Goal: Information Seeking & Learning: Learn about a topic

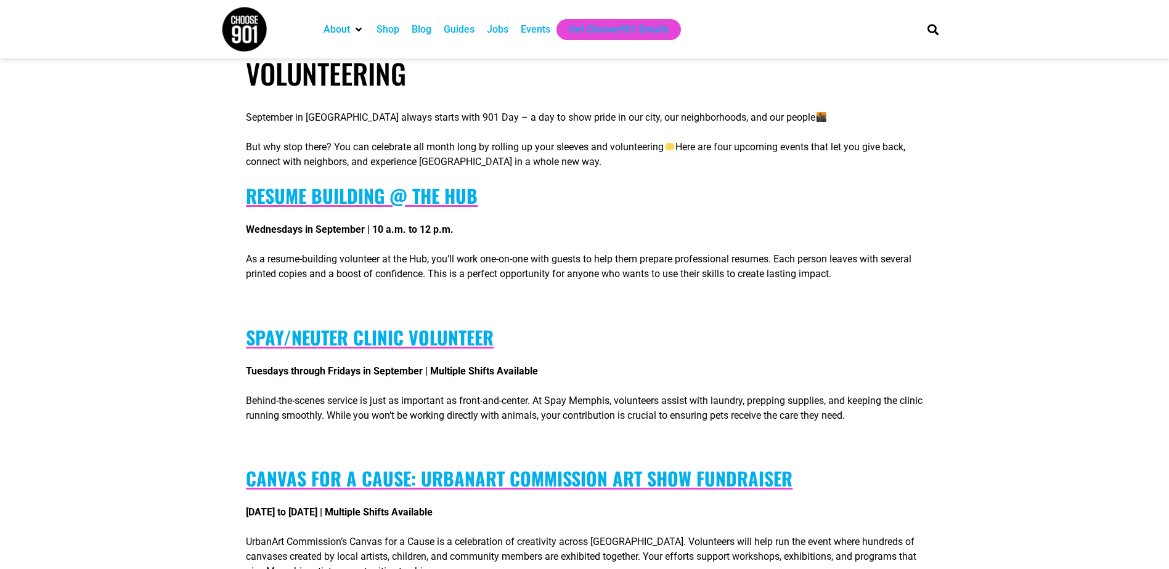
scroll to position [308, 0]
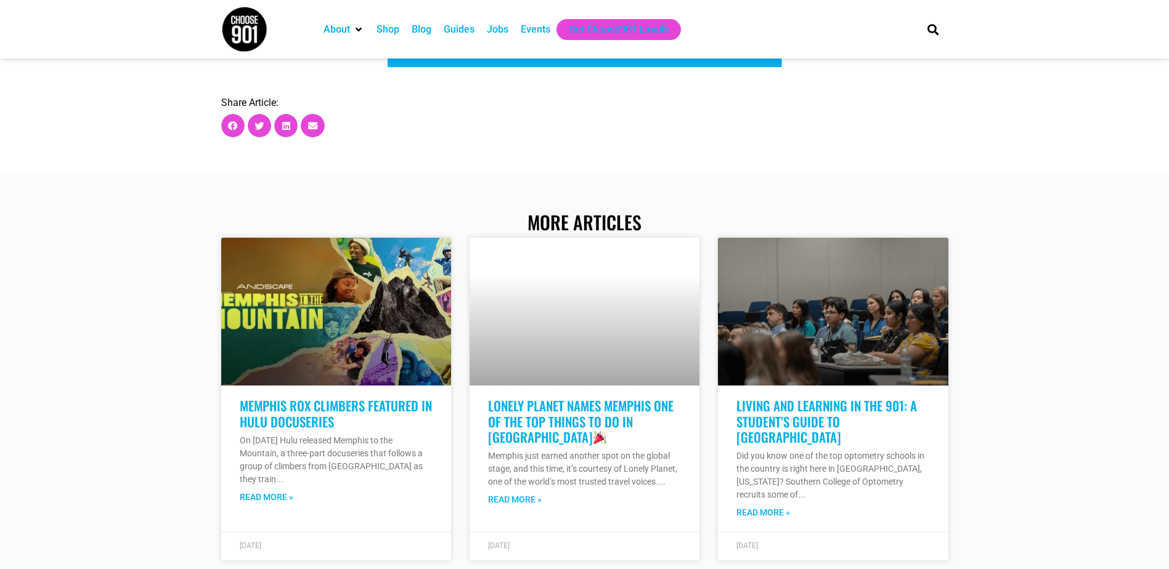
scroll to position [1602, 0]
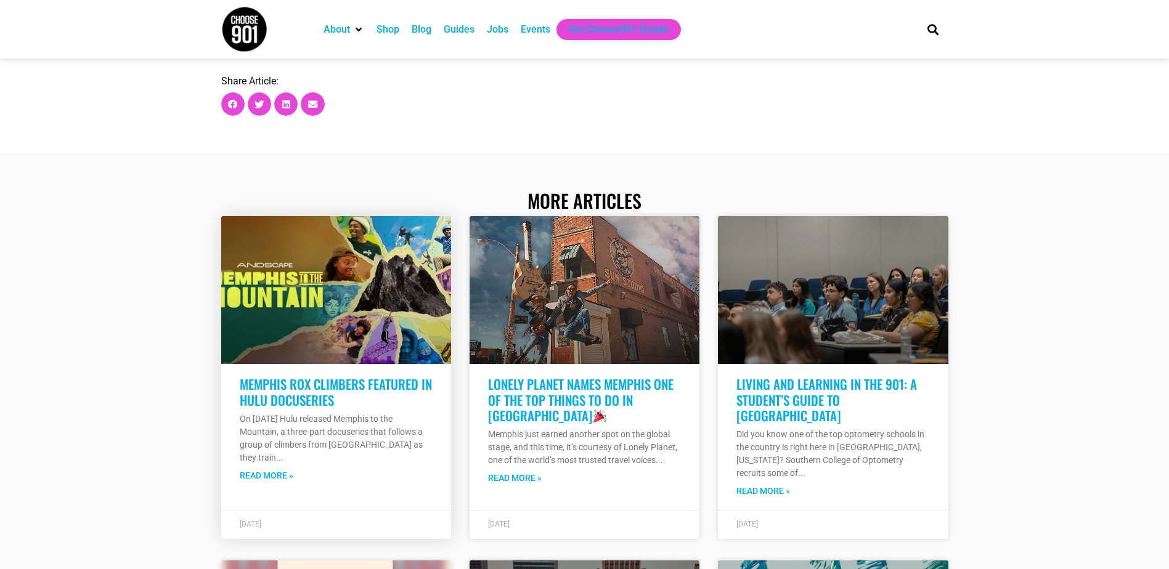
click at [315, 324] on link at bounding box center [336, 290] width 230 height 148
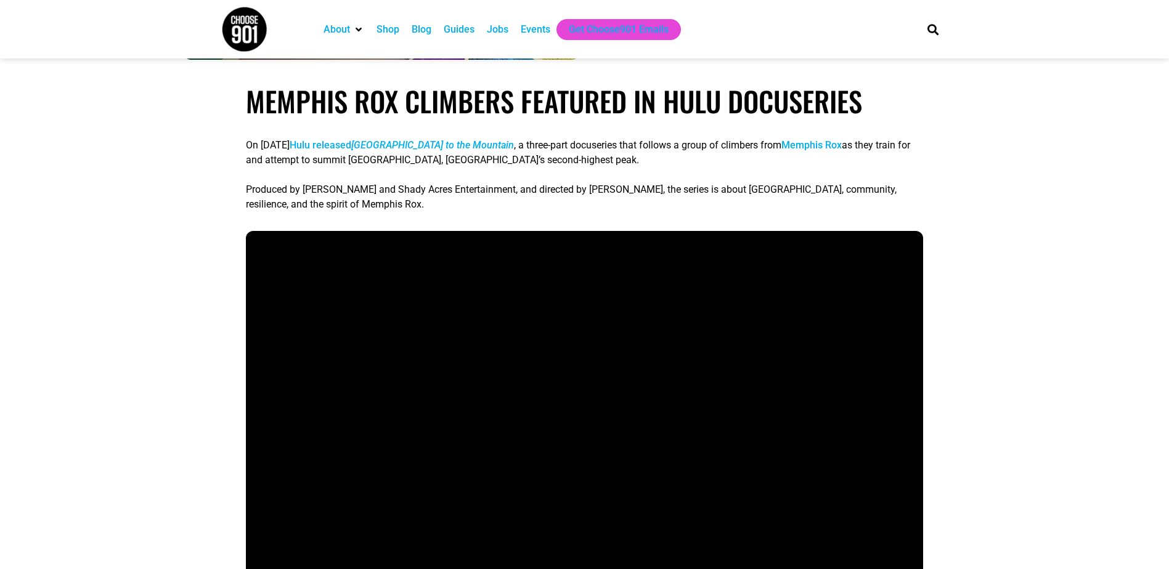
scroll to position [247, 0]
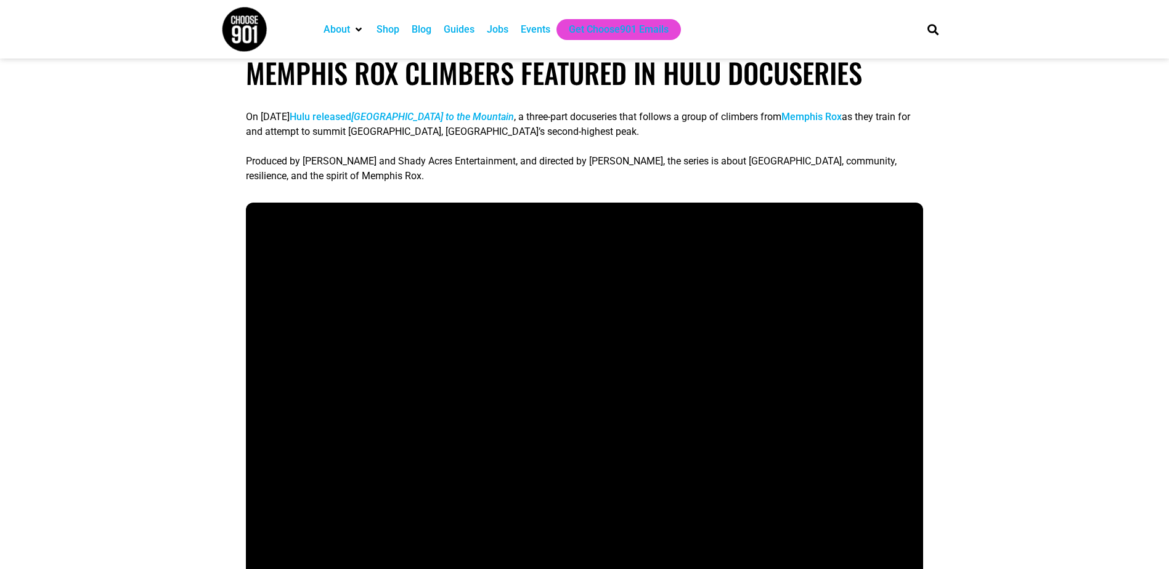
click at [441, 119] on em "Memphis to the Mountain" at bounding box center [432, 117] width 163 height 12
